Goal: Transaction & Acquisition: Purchase product/service

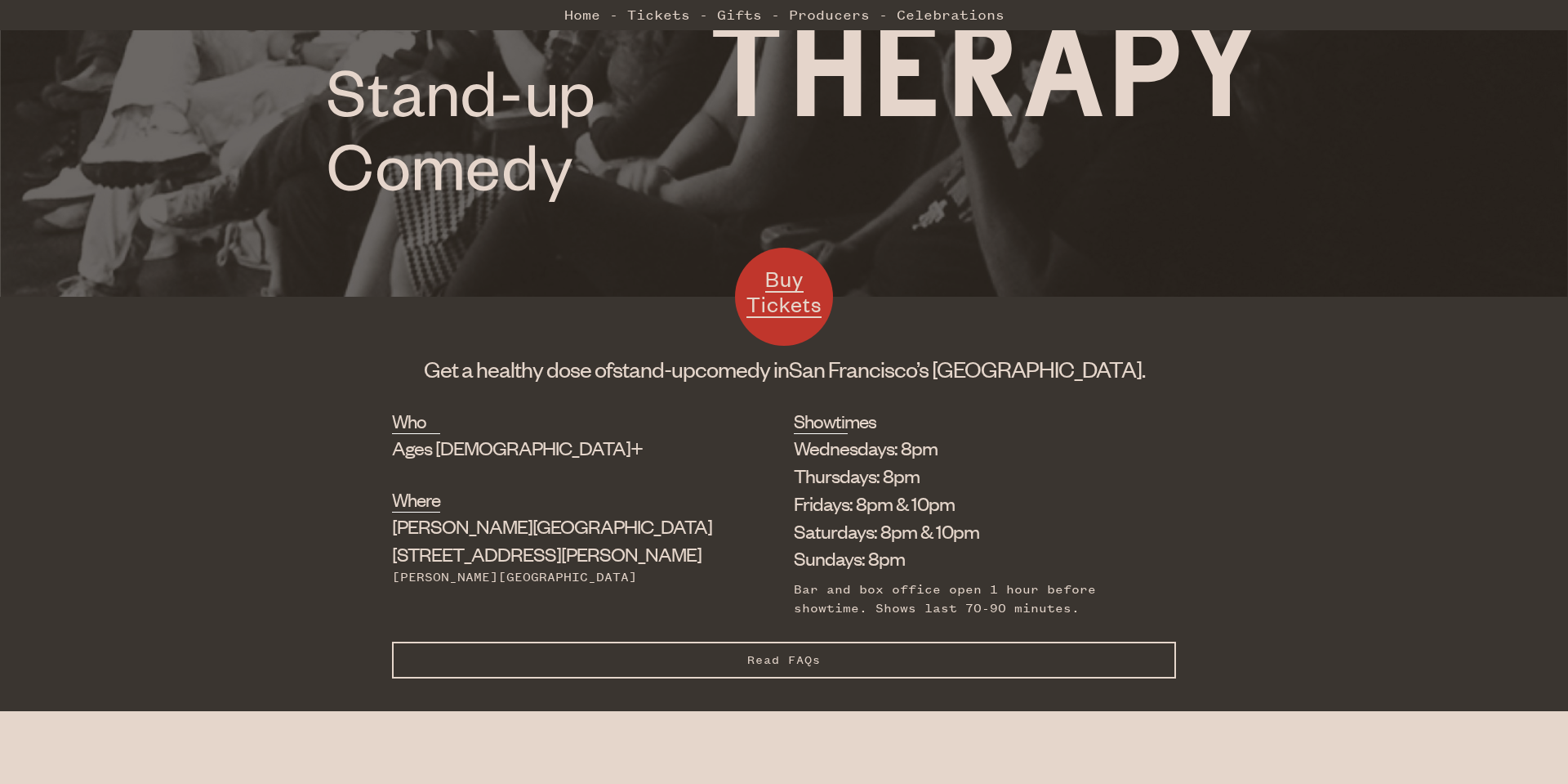
scroll to position [688, 0]
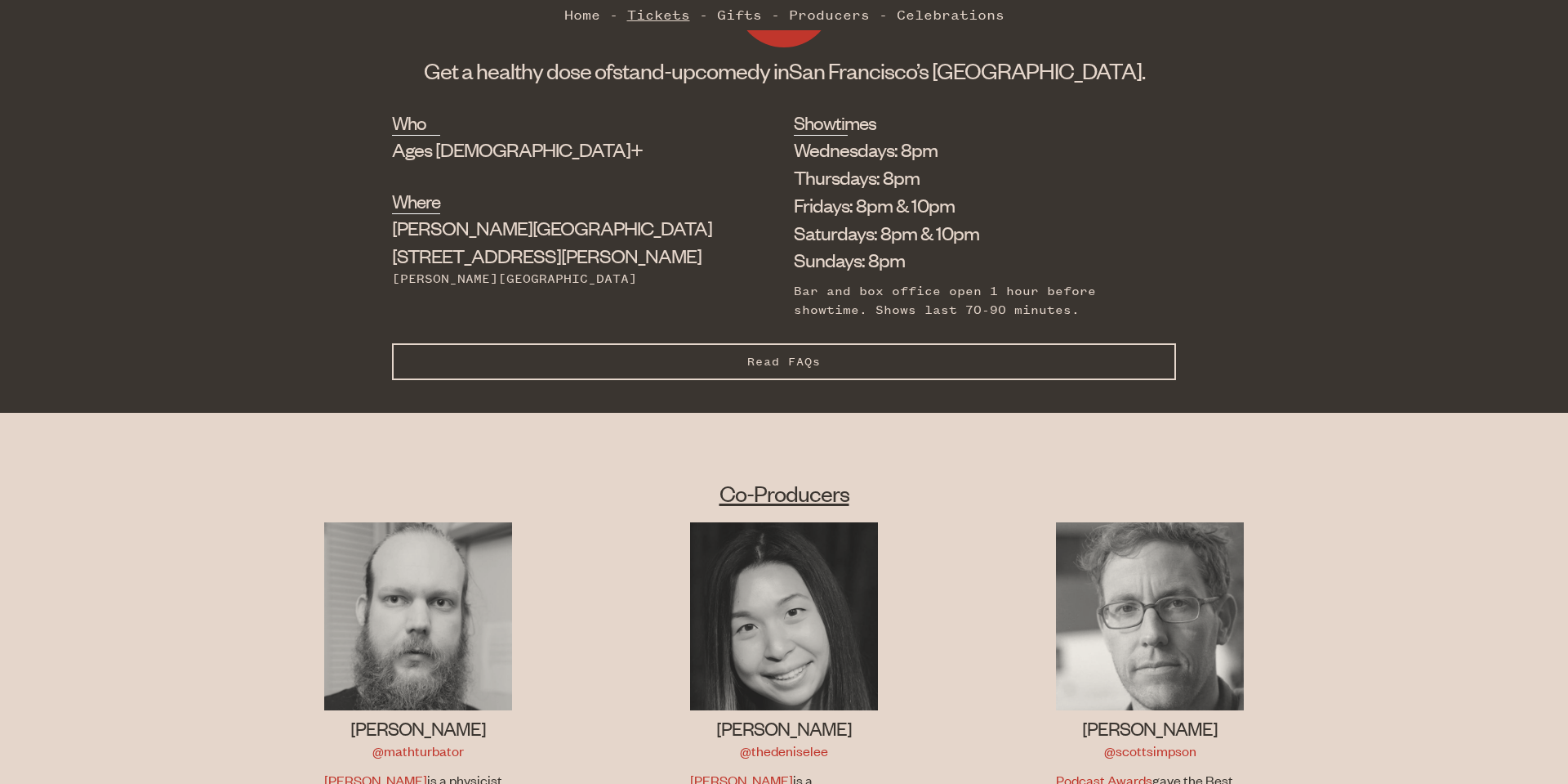
click at [656, 15] on link "Tickets" at bounding box center [658, 14] width 63 height 32
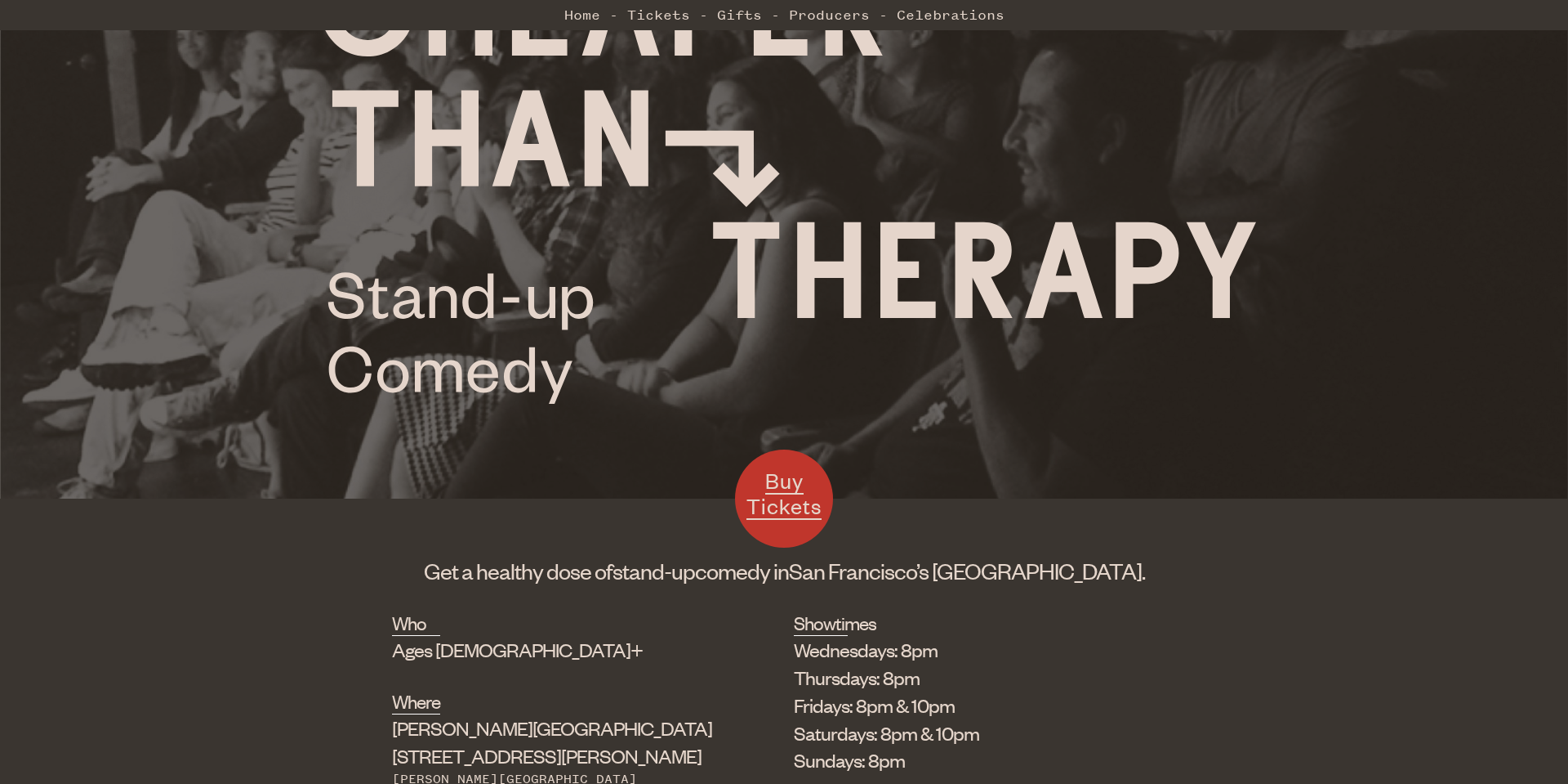
scroll to position [9, 0]
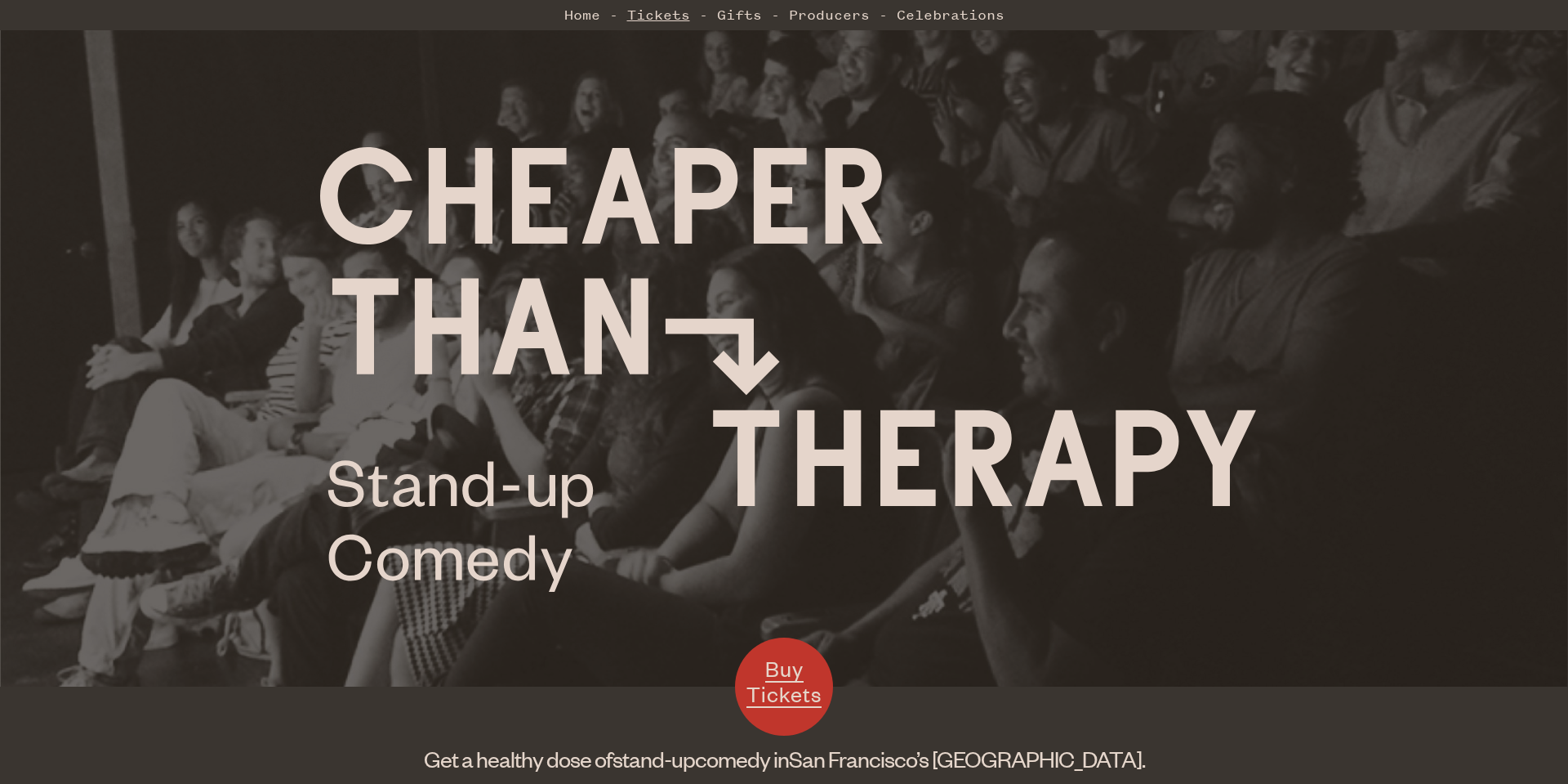
click at [648, 21] on link "Tickets" at bounding box center [658, 14] width 63 height 32
